Goal: Task Accomplishment & Management: Complete application form

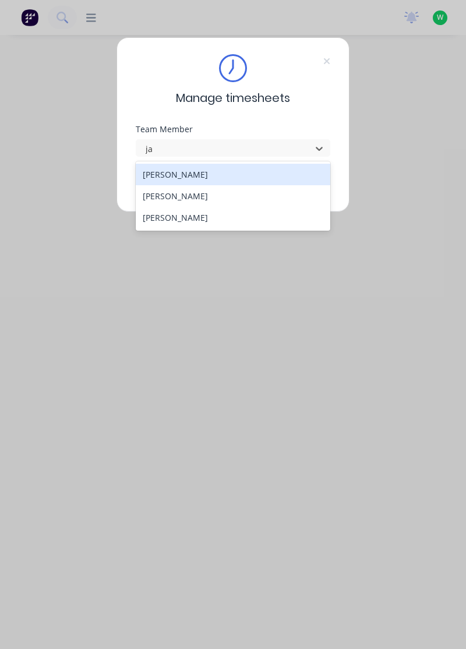
click at [199, 196] on div "[PERSON_NAME]" at bounding box center [233, 196] width 195 height 22
type input "ja"
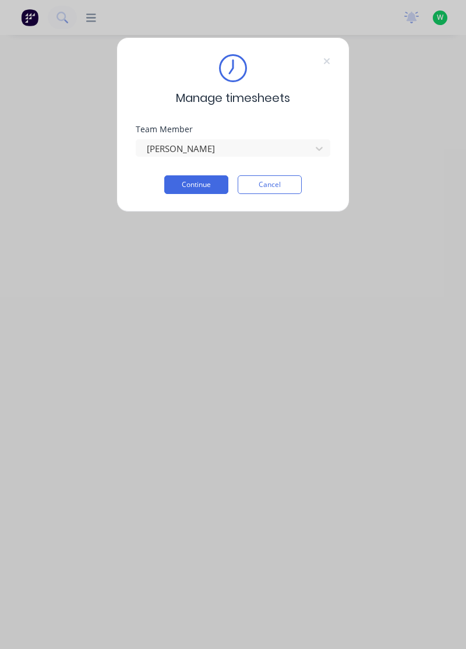
click at [197, 187] on button "Continue" at bounding box center [196, 184] width 64 height 19
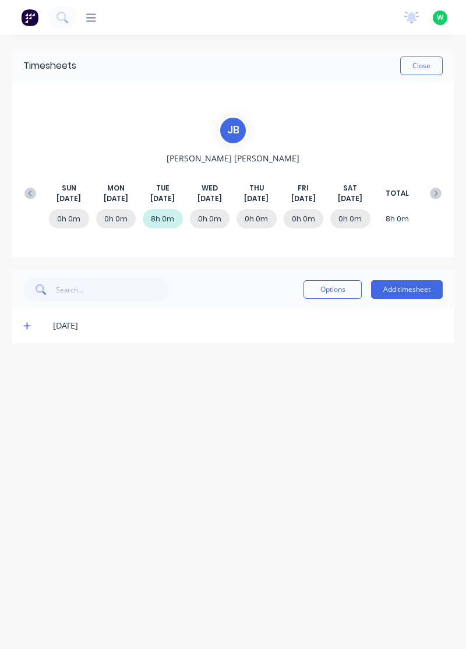
click at [413, 285] on button "Add timesheet" at bounding box center [407, 289] width 72 height 19
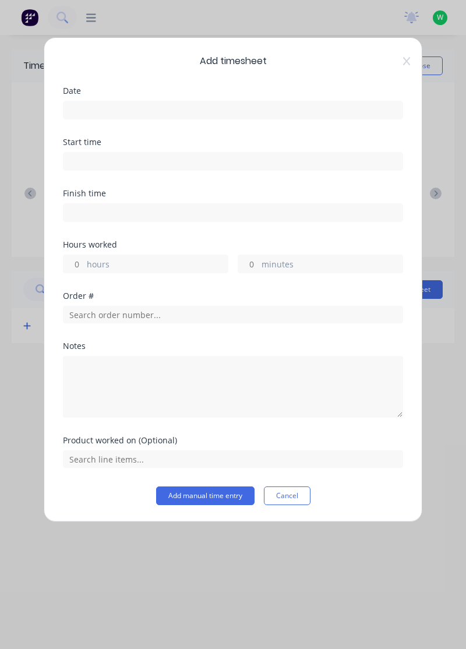
click at [152, 115] on input at bounding box center [232, 109] width 339 height 17
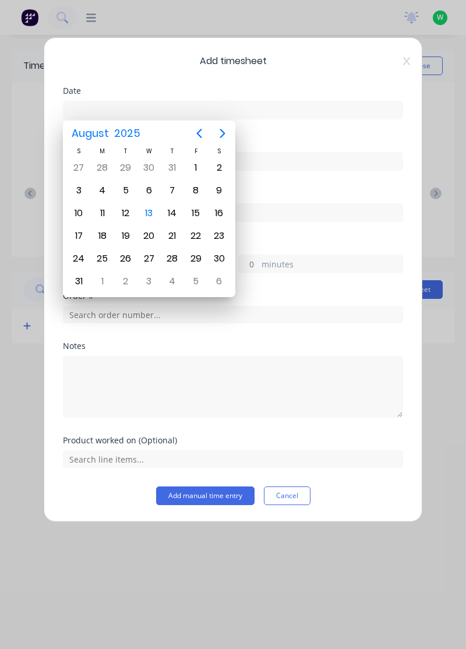
click at [151, 210] on div "13" at bounding box center [148, 212] width 17 height 17
type input "[DATE]"
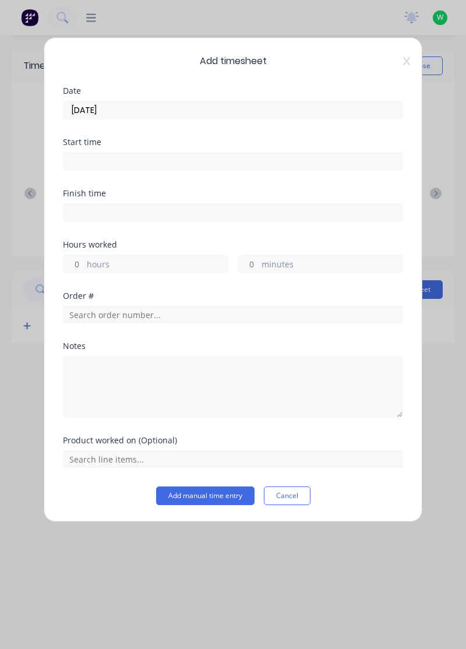
click at [117, 163] on input at bounding box center [232, 161] width 339 height 17
type input "03:23 PM"
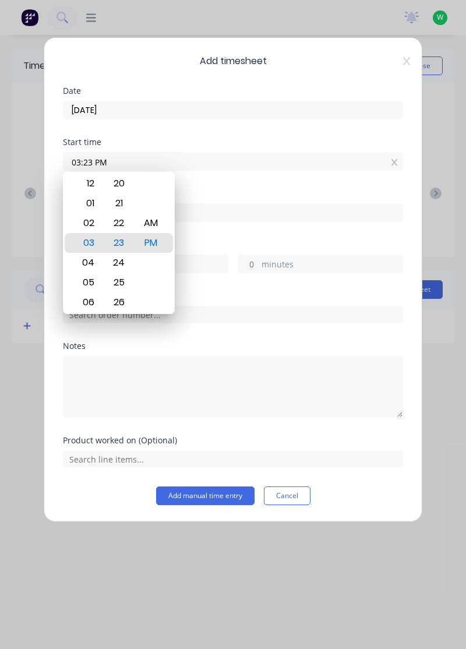
click at [436, 130] on div "Add timesheet Date [DATE] Start time 03:23 PM Finish time Hours worked hours mi…" at bounding box center [233, 324] width 466 height 649
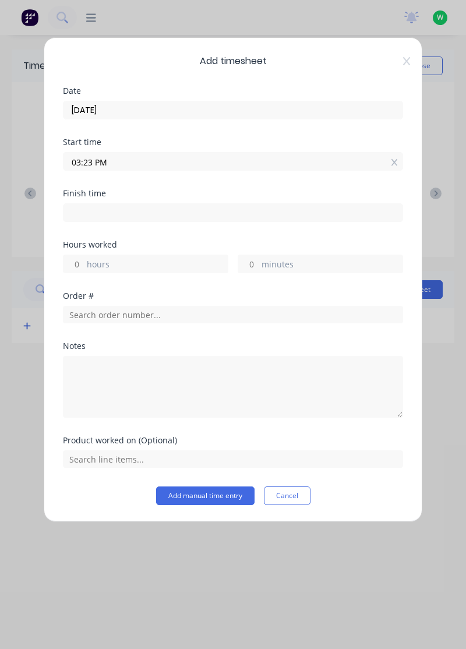
click at [134, 260] on label "hours" at bounding box center [157, 265] width 141 height 15
click at [84, 260] on input "hours" at bounding box center [73, 263] width 20 height 17
type input "1"
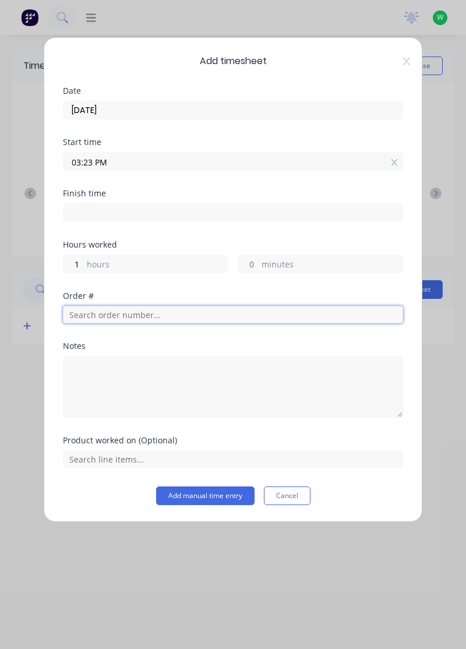
click at [140, 318] on input "text" at bounding box center [233, 314] width 340 height 17
type input "04:23 PM"
type input "18772"
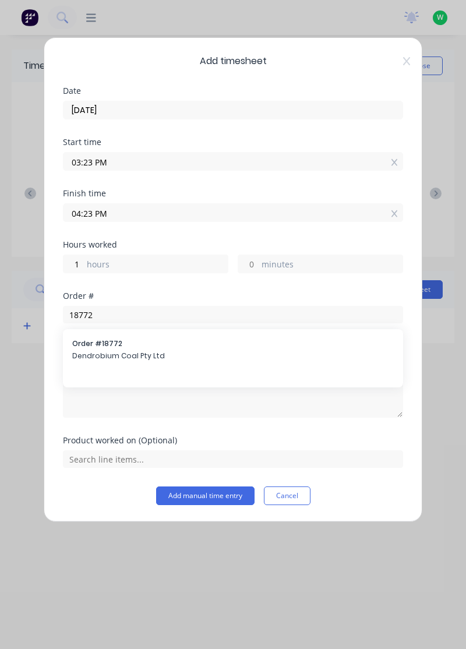
click at [150, 370] on div "Order # 18772 Dendrobium Coal Pty Ltd" at bounding box center [233, 350] width 340 height 43
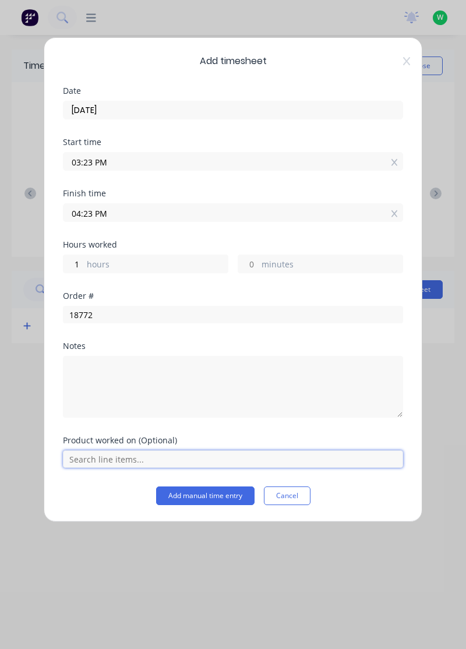
click at [119, 457] on input "text" at bounding box center [233, 458] width 340 height 17
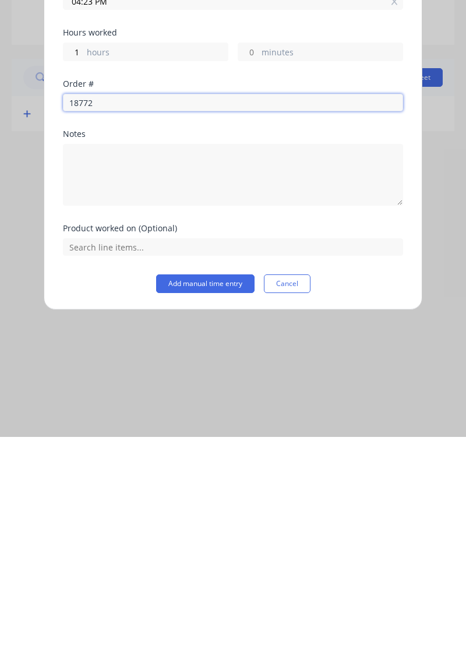
click at [145, 311] on input "18772" at bounding box center [233, 314] width 340 height 17
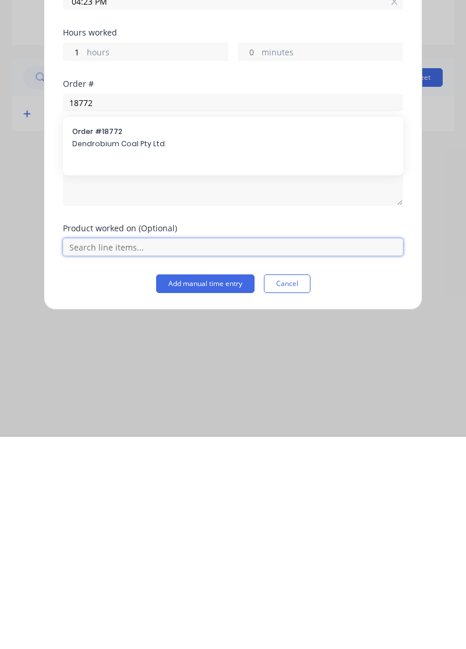
click at [133, 452] on input "text" at bounding box center [233, 458] width 340 height 17
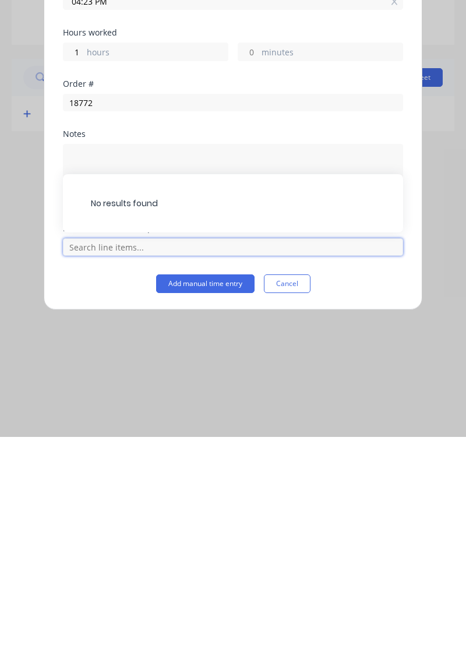
click at [112, 452] on input "text" at bounding box center [233, 458] width 340 height 17
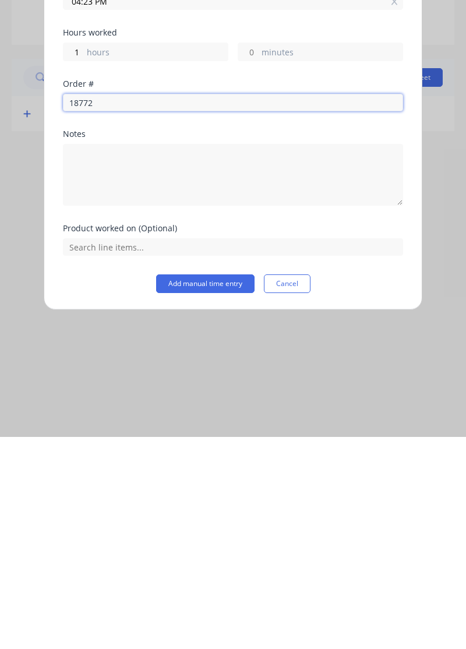
click at [119, 307] on input "18772" at bounding box center [233, 314] width 340 height 17
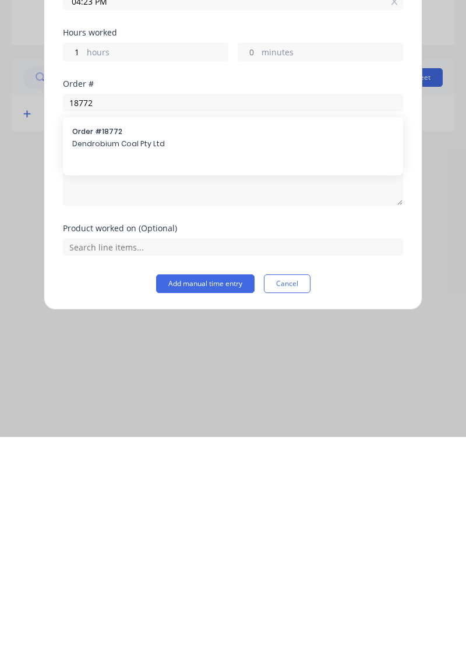
click at [136, 352] on span "Dendrobium Coal Pty Ltd" at bounding box center [232, 355] width 321 height 10
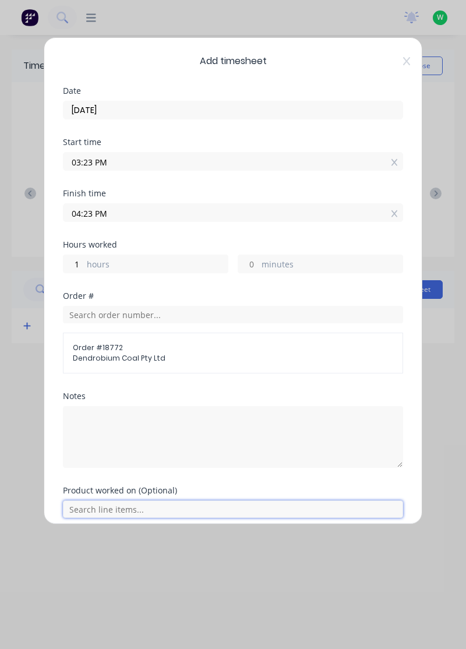
click at [112, 509] on input "text" at bounding box center [233, 508] width 340 height 17
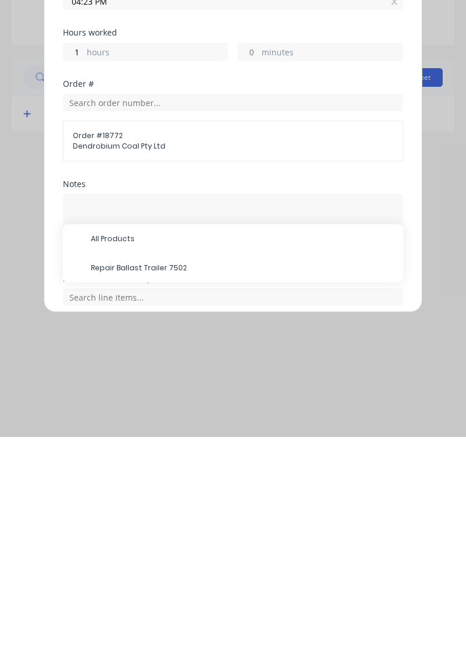
click at [144, 479] on span "Repair Ballast Trailer 7502" at bounding box center [242, 479] width 303 height 10
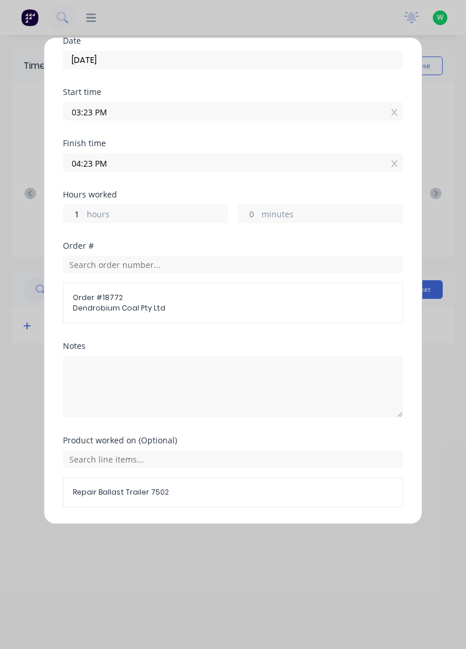
scroll to position [84, 0]
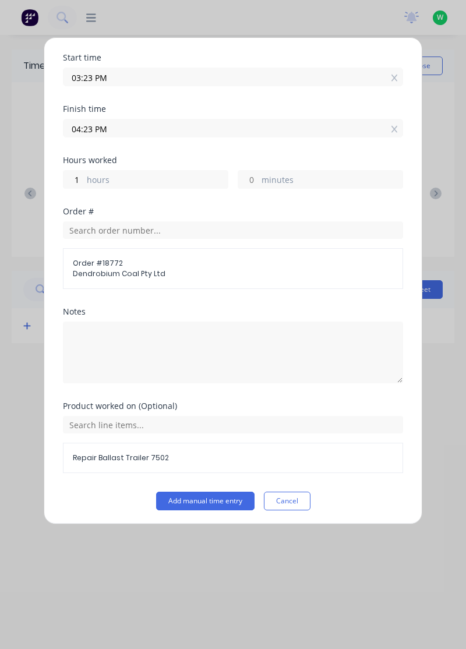
click at [205, 499] on button "Add manual time entry" at bounding box center [205, 500] width 98 height 19
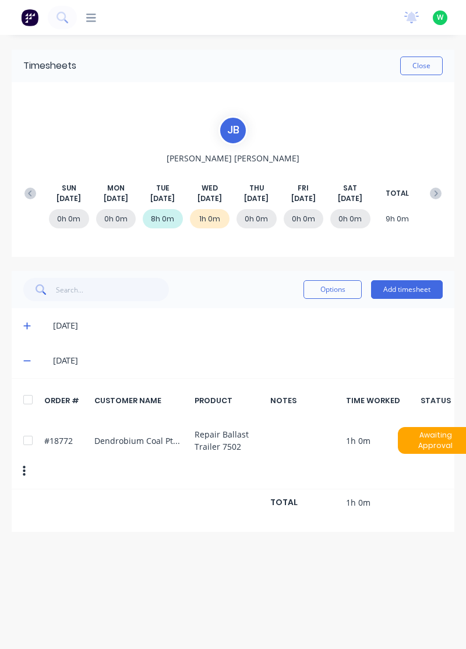
click at [410, 292] on button "Add timesheet" at bounding box center [407, 289] width 72 height 19
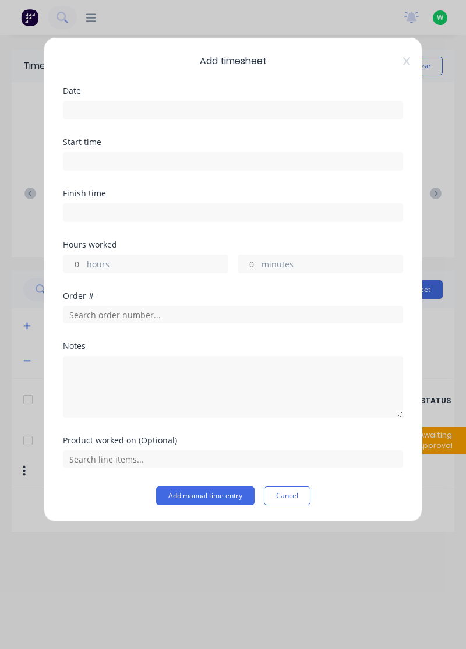
click at [130, 105] on input at bounding box center [232, 109] width 339 height 17
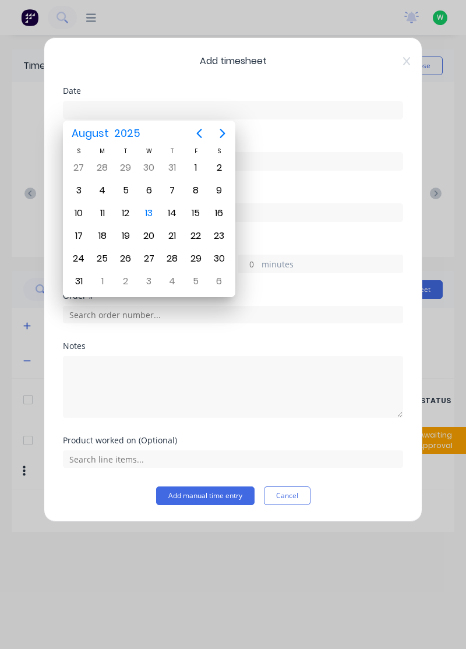
click at [150, 210] on div "13" at bounding box center [148, 212] width 17 height 17
type input "[DATE]"
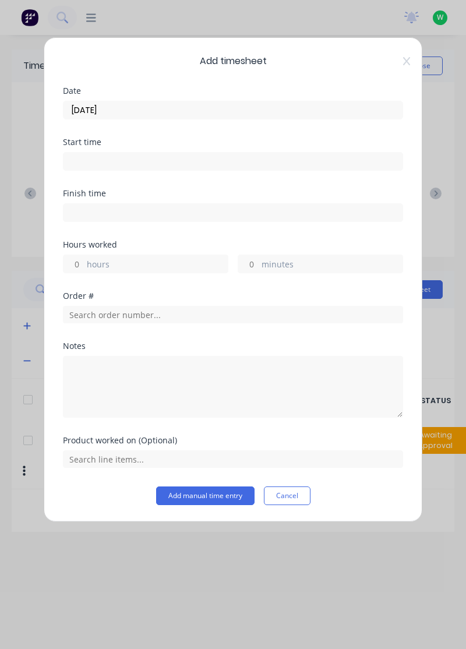
click at [128, 265] on label "hours" at bounding box center [157, 265] width 141 height 15
click at [84, 265] on input "hours" at bounding box center [73, 263] width 20 height 17
type input "7"
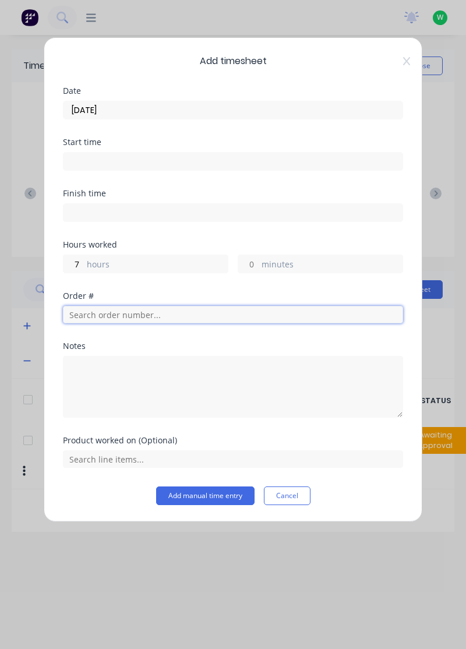
click at [107, 309] on input "text" at bounding box center [233, 314] width 340 height 17
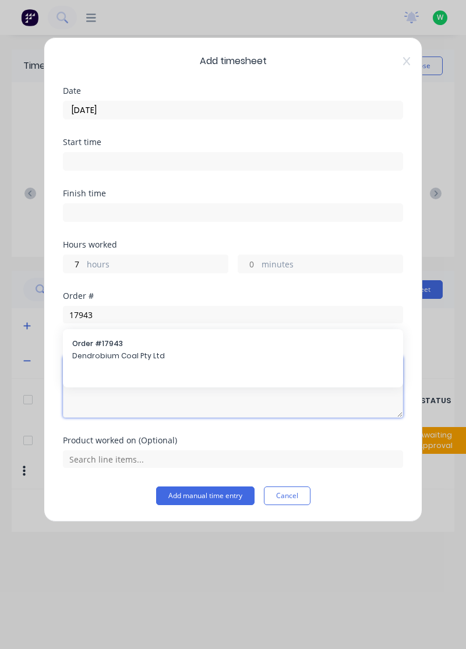
click at [123, 356] on textarea at bounding box center [233, 387] width 340 height 62
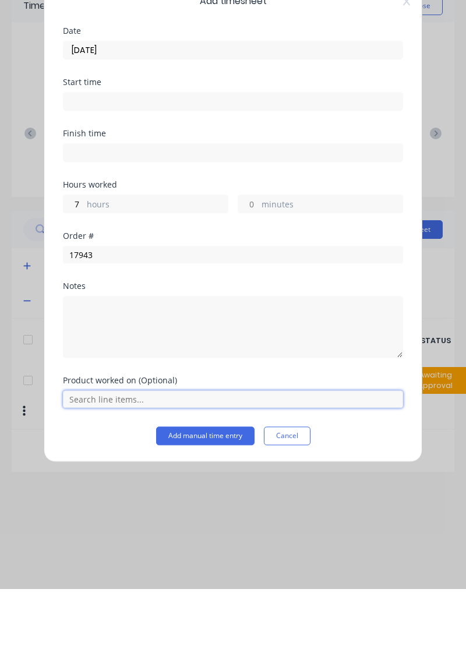
click at [109, 458] on input "text" at bounding box center [233, 458] width 340 height 17
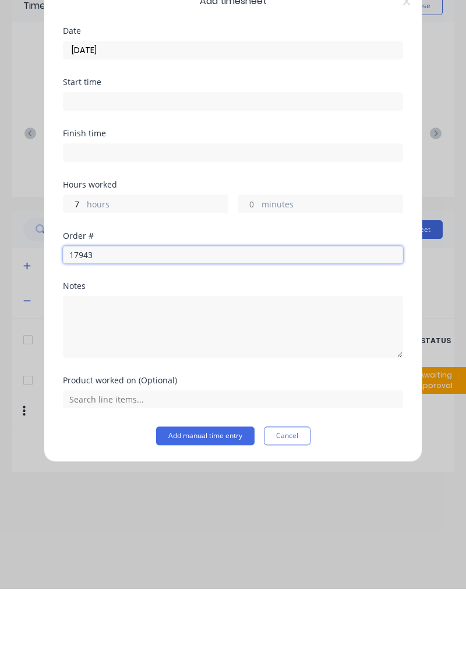
click at [113, 311] on input "17943" at bounding box center [233, 314] width 340 height 17
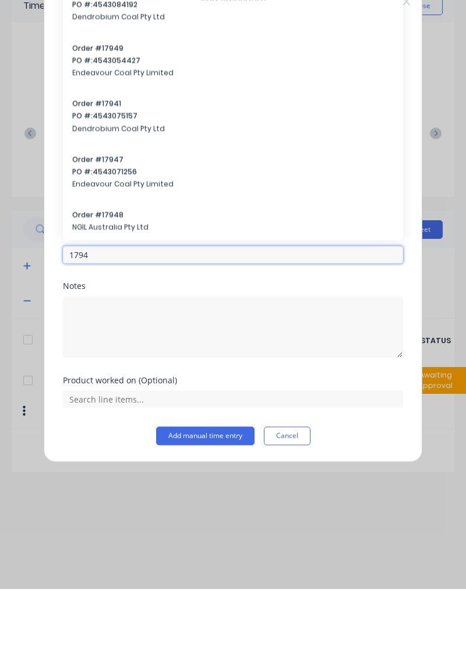
type input "17943"
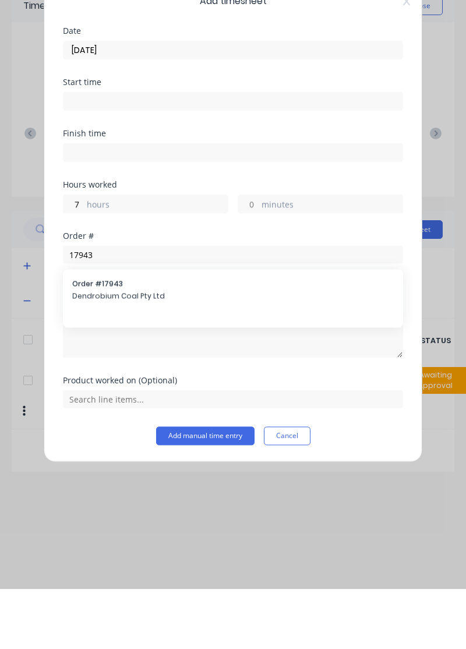
click at [103, 357] on span "Dendrobium Coal Pty Ltd" at bounding box center [232, 355] width 321 height 10
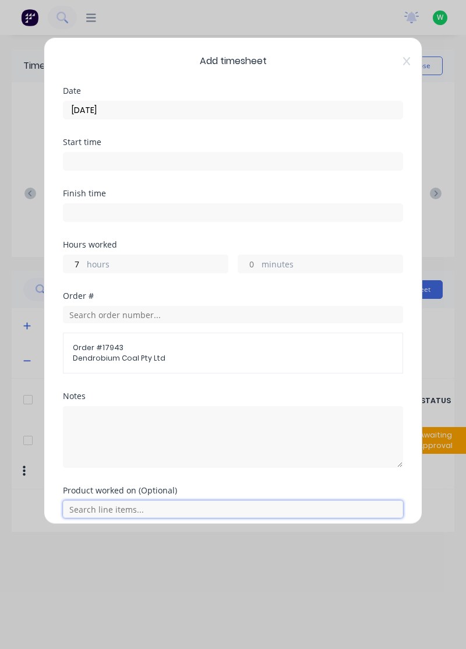
click at [91, 510] on input "text" at bounding box center [233, 508] width 340 height 17
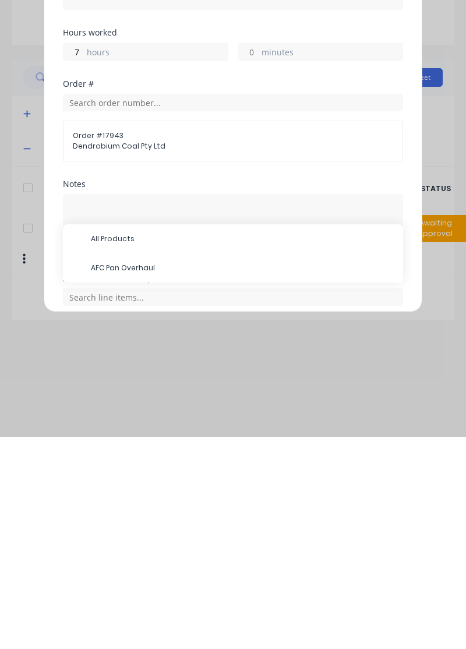
click at [136, 477] on span "AFC Pan Overhaul" at bounding box center [242, 479] width 303 height 10
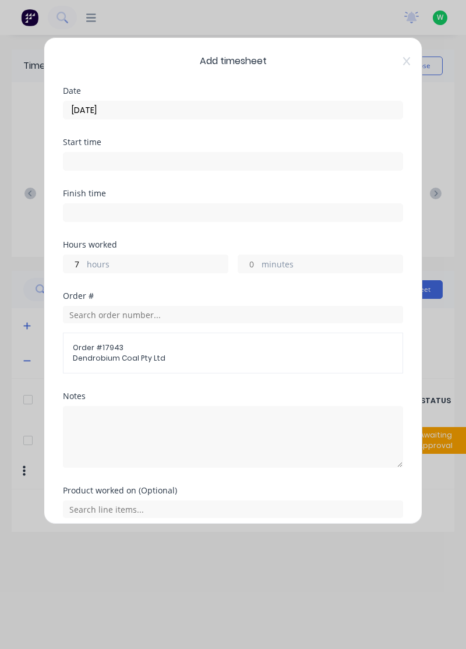
scroll to position [43, 0]
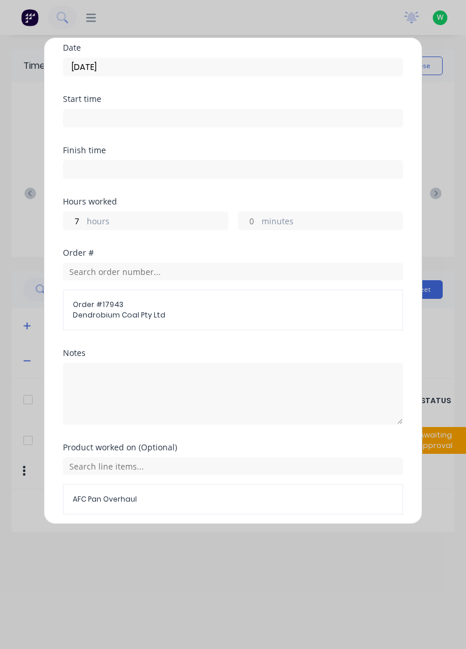
click at [203, 542] on button "Add manual time entry" at bounding box center [205, 542] width 98 height 19
